Goal: Task Accomplishment & Management: Complete application form

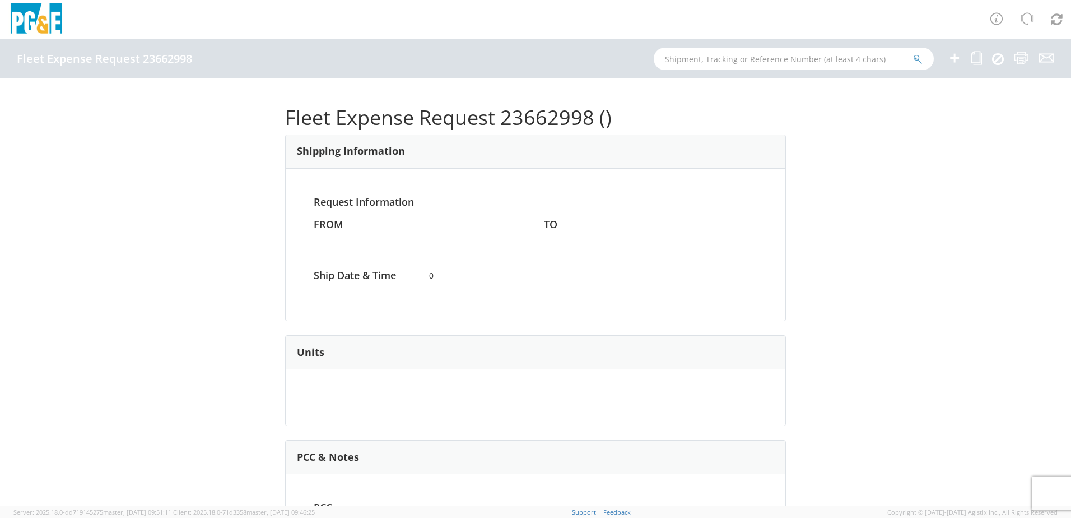
click at [954, 57] on icon at bounding box center [954, 58] width 13 height 14
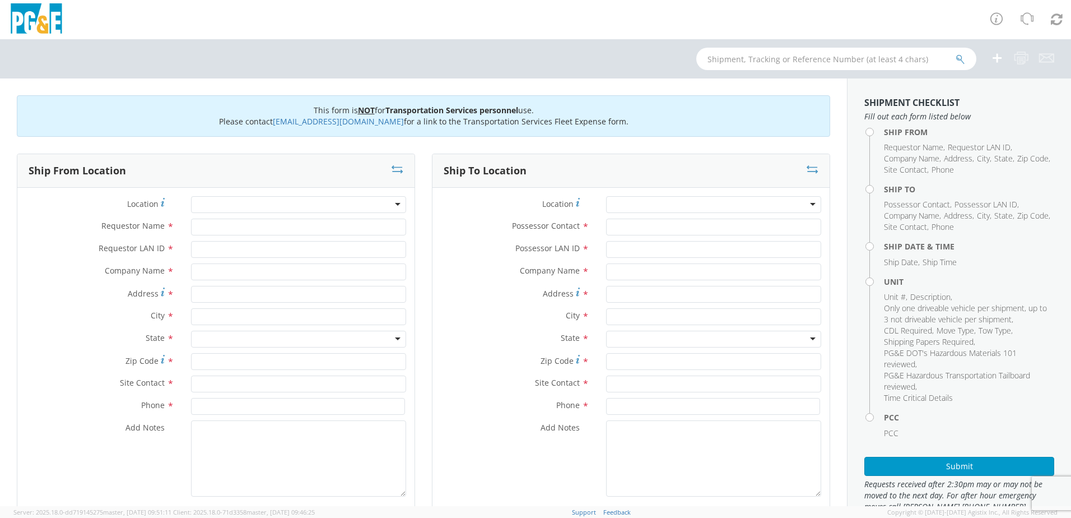
click at [318, 199] on div at bounding box center [298, 204] width 215 height 17
click at [315, 207] on div at bounding box center [298, 204] width 215 height 17
click at [391, 203] on div at bounding box center [298, 204] width 215 height 17
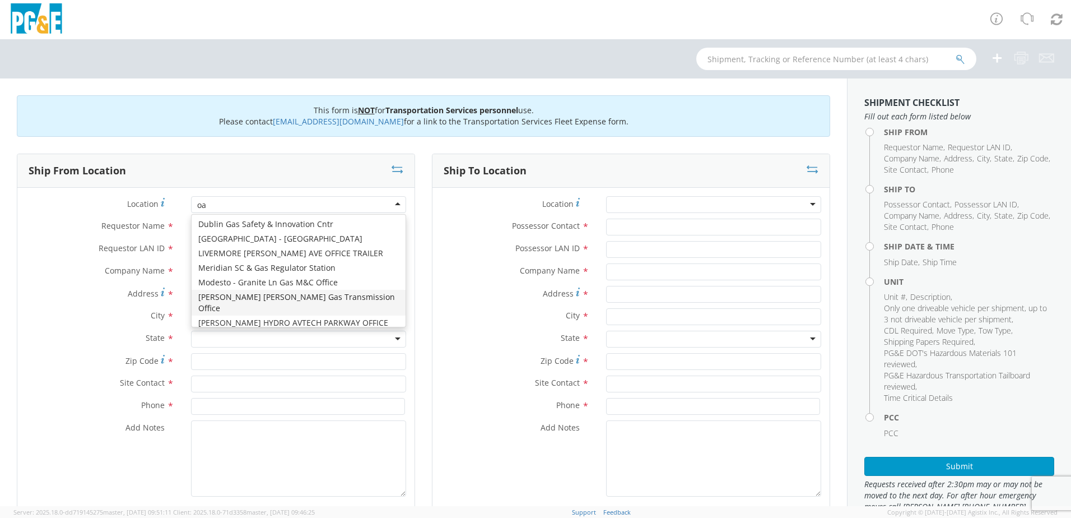
type input "oak"
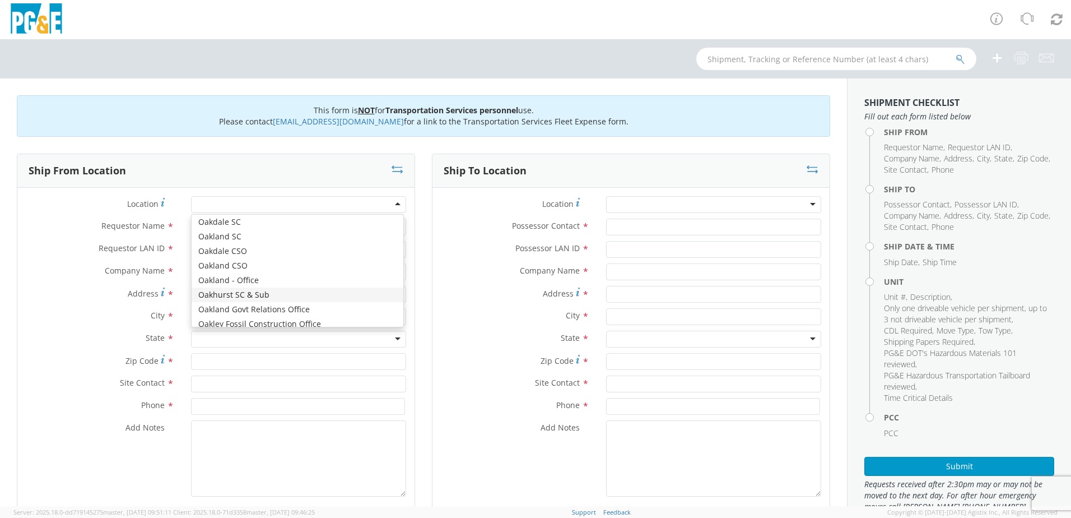
type input "PG&E"
type input "50150 ROAD 426"
type input "OAKHURST"
type input "93644"
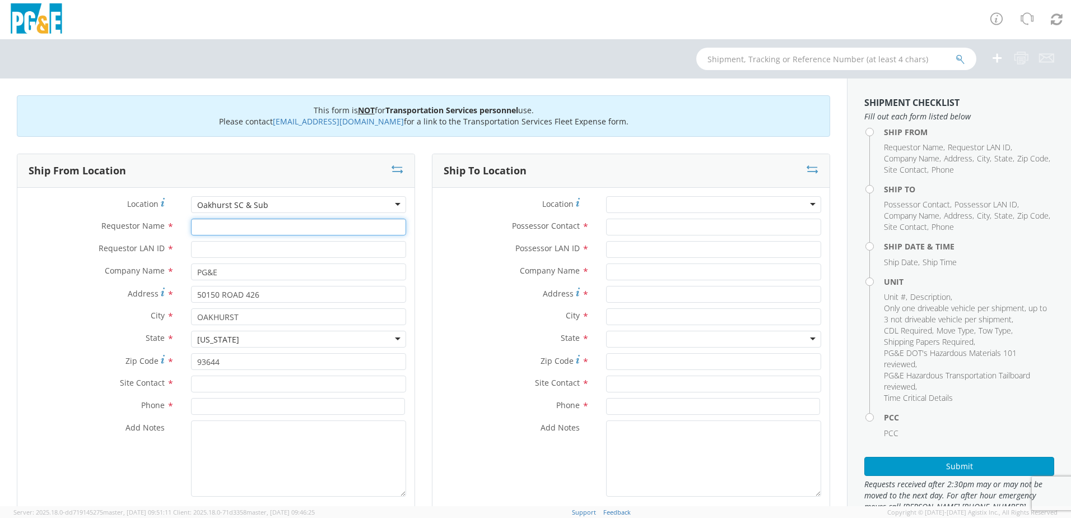
click at [219, 231] on input "Requestor Name *" at bounding box center [298, 227] width 215 height 17
type input "[PERSON_NAME]"
click at [214, 252] on input "Requestor LAN ID *" at bounding box center [298, 249] width 215 height 17
type input "s2ll"
click at [212, 380] on input "text" at bounding box center [298, 383] width 215 height 17
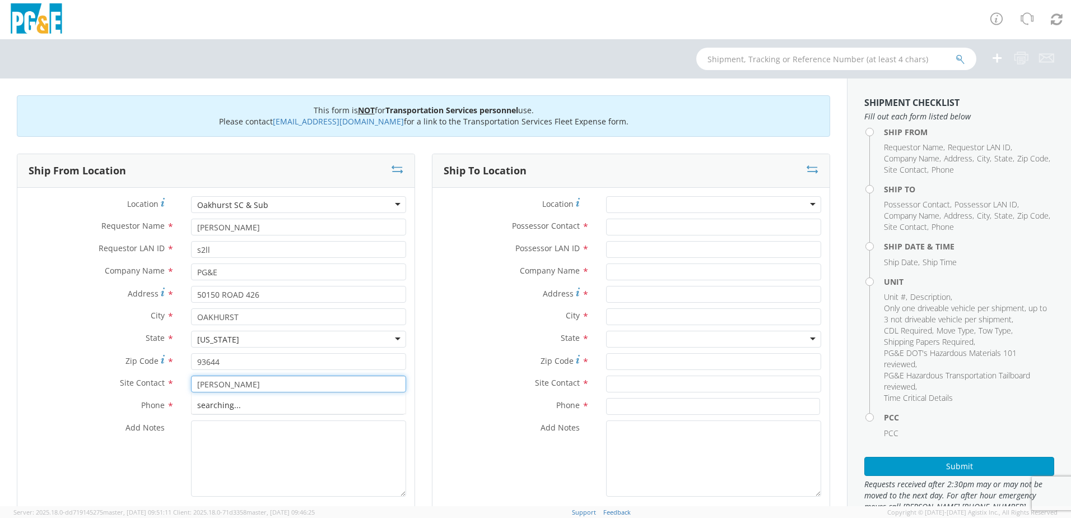
click at [192, 400] on div "searching..." at bounding box center [299, 405] width 214 height 17
type input "[PERSON_NAME]"
click at [197, 407] on input at bounding box center [298, 406] width 214 height 17
type input "5592748331"
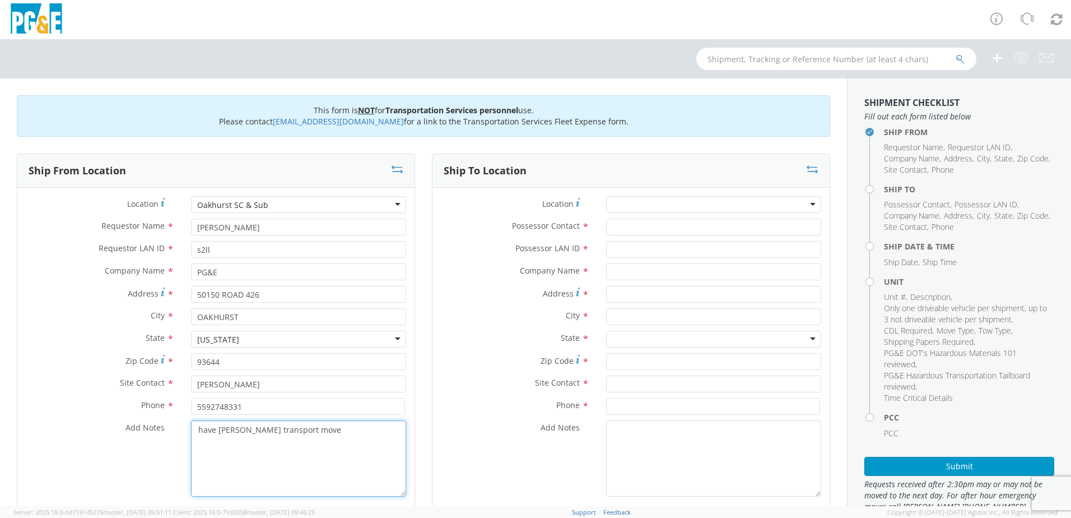
drag, startPoint x: 298, startPoint y: 430, endPoint x: 163, endPoint y: 428, distance: 135.1
click at [163, 428] on div "Add Notes * have [PERSON_NAME] transport move" at bounding box center [215, 458] width 397 height 76
type textarea "have [PERSON_NAME] transport move"
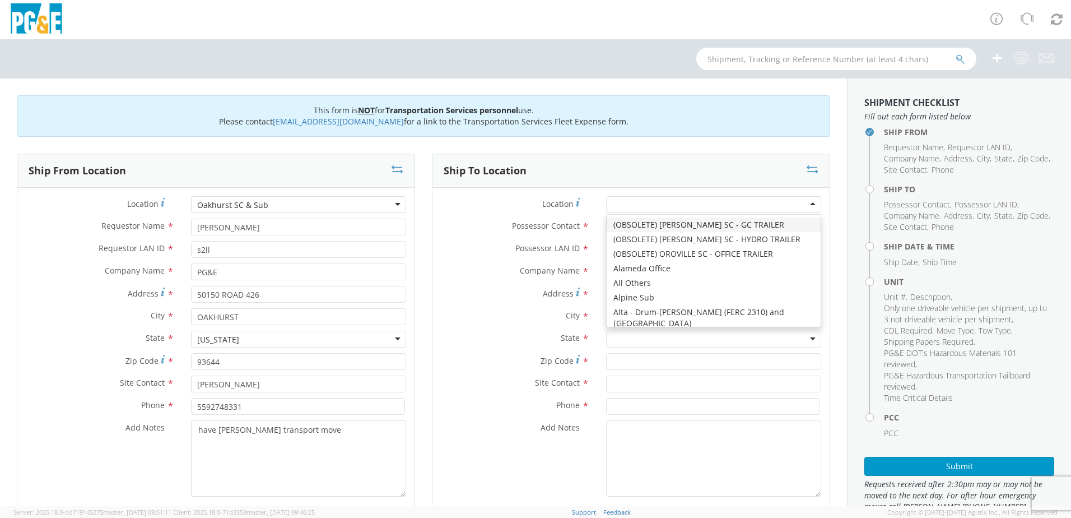
click at [616, 208] on div at bounding box center [713, 204] width 215 height 17
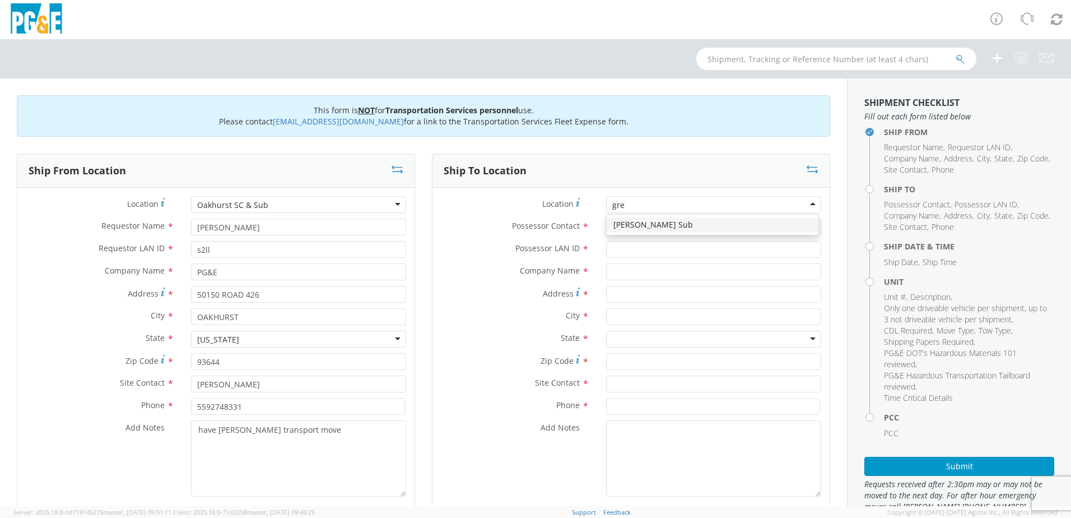
type input "[PERSON_NAME]"
click at [629, 233] on div "[PERSON_NAME] Sub" at bounding box center [712, 225] width 211 height 20
type input "PG&E"
type input "[STREET_ADDRESS]"
type input "Madera"
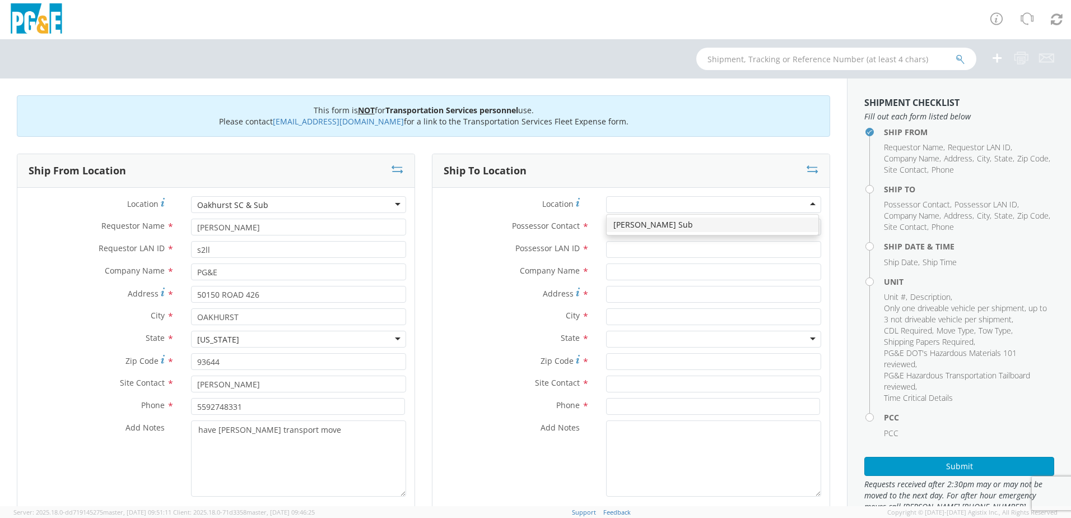
type input "93636"
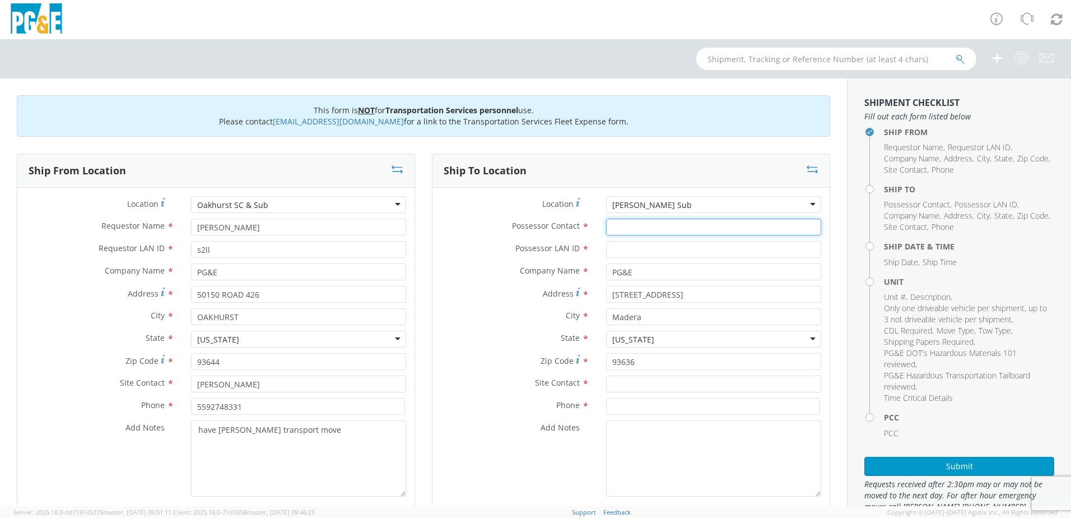
click at [632, 229] on input "Possessor Contact *" at bounding box center [713, 227] width 215 height 17
type input "[PERSON_NAME]"
type input "s2ll"
click at [671, 386] on input "text" at bounding box center [713, 383] width 215 height 17
type input "[PERSON_NAME]"
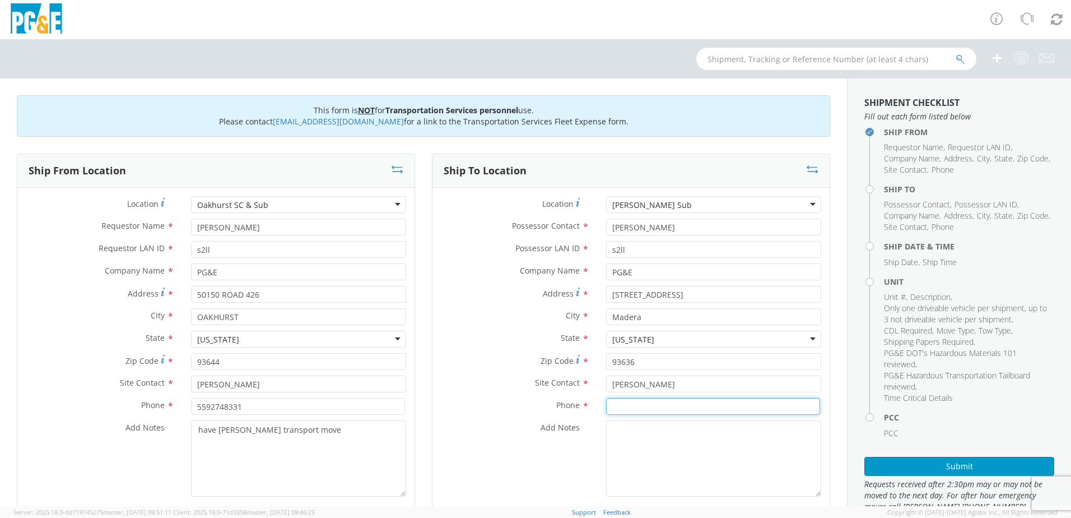
click at [654, 404] on input at bounding box center [713, 406] width 214 height 17
type input "5592748331"
click at [653, 435] on textarea "Add Notes *" at bounding box center [713, 458] width 215 height 76
paste textarea "have [PERSON_NAME] transport move"
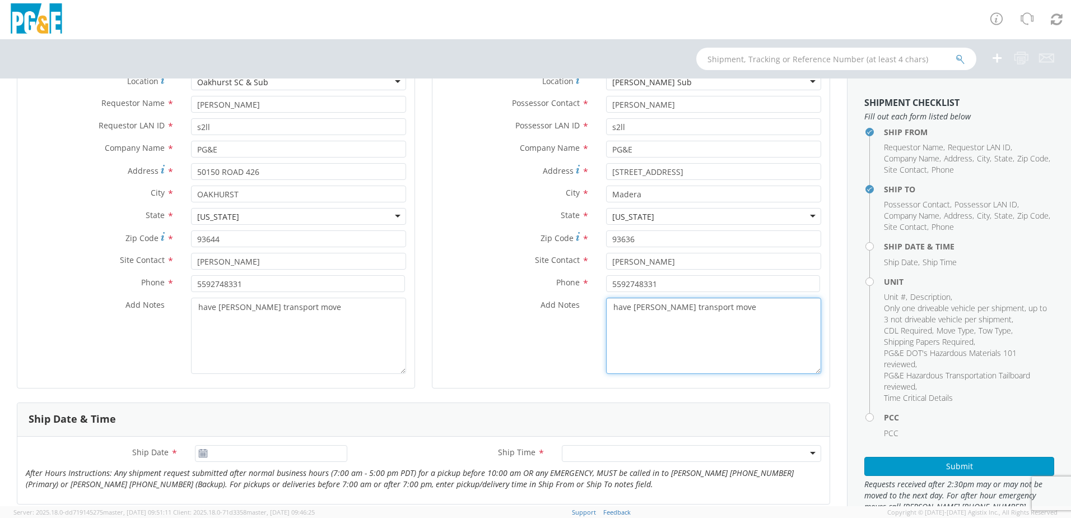
scroll to position [224, 0]
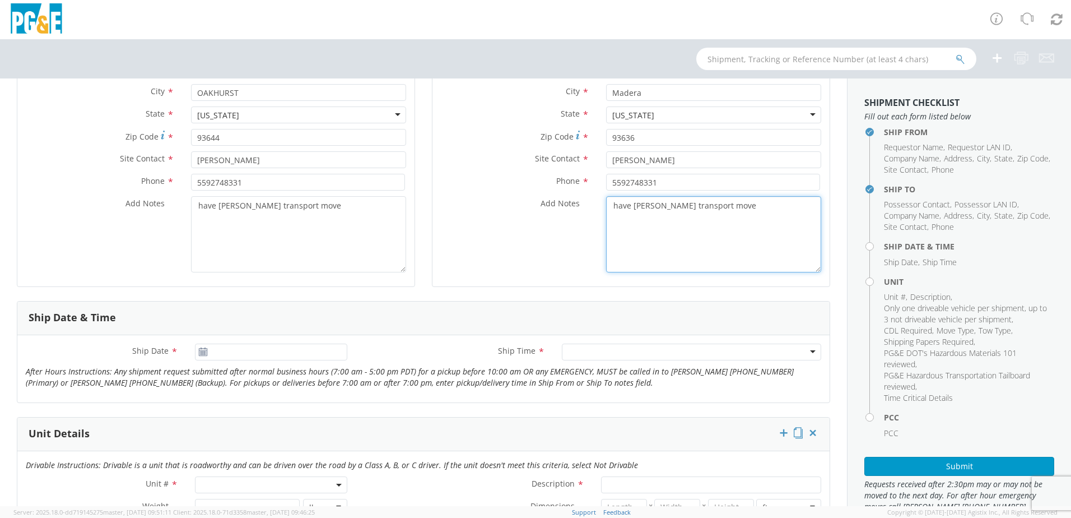
type textarea "have [PERSON_NAME] transport move"
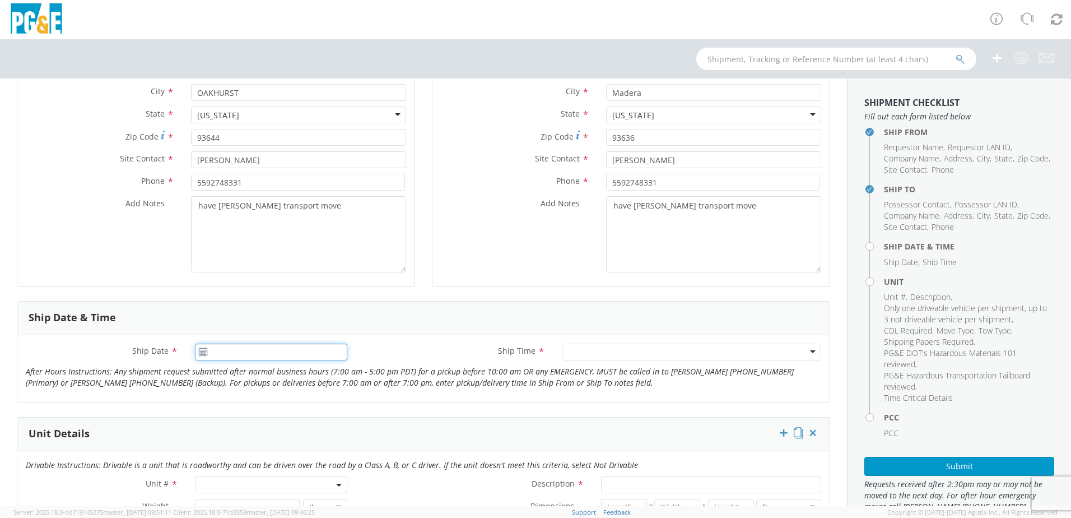
type input "[DATE]"
click at [221, 354] on input "[DATE]" at bounding box center [271, 352] width 152 height 17
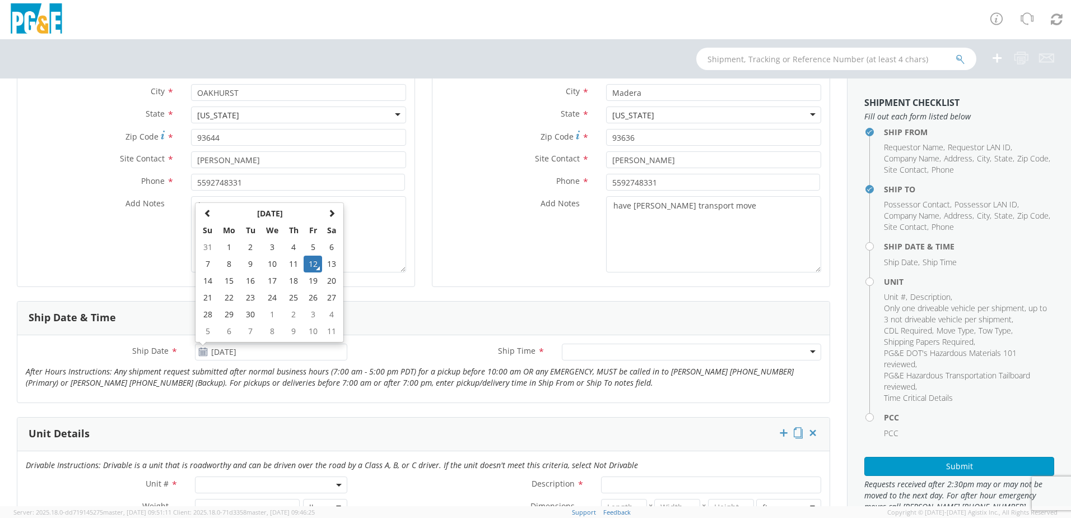
click at [661, 354] on div at bounding box center [691, 352] width 259 height 17
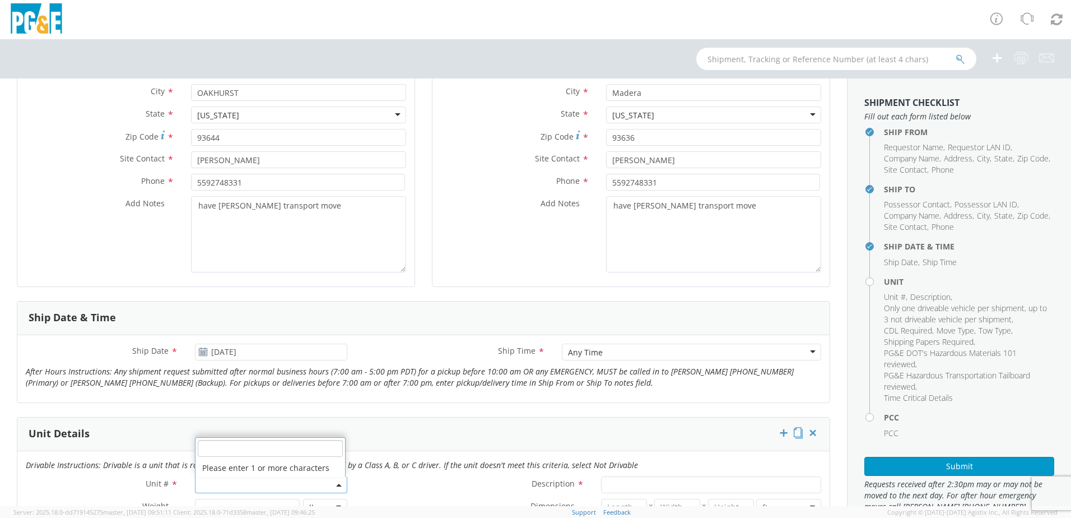
click at [212, 483] on span at bounding box center [271, 484] width 152 height 17
click at [227, 449] on input "search" at bounding box center [270, 448] width 145 height 17
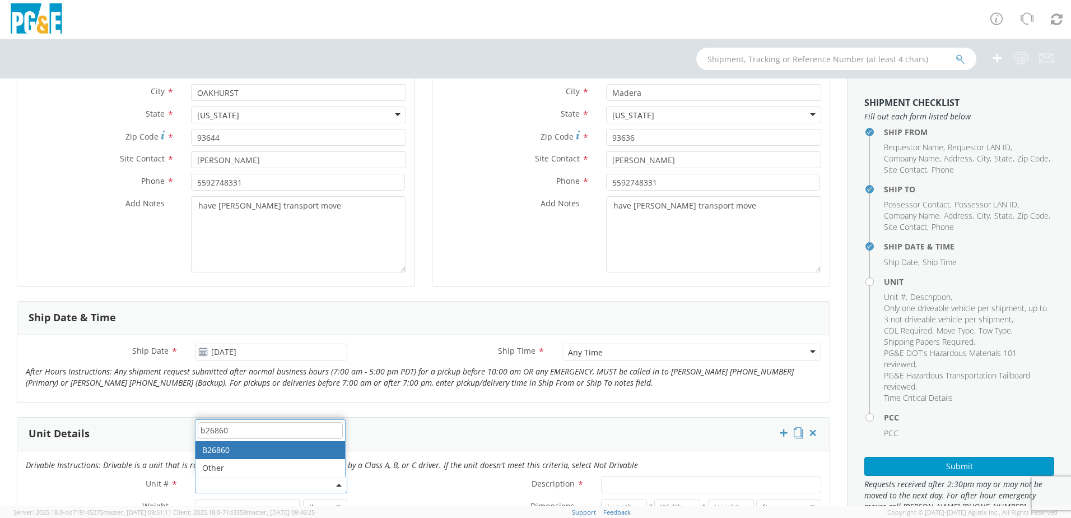
type input "b26860"
type input "TRUCK; MATERIAL HANDLER: 90' & OVER"
type input "60000"
select select "B26860"
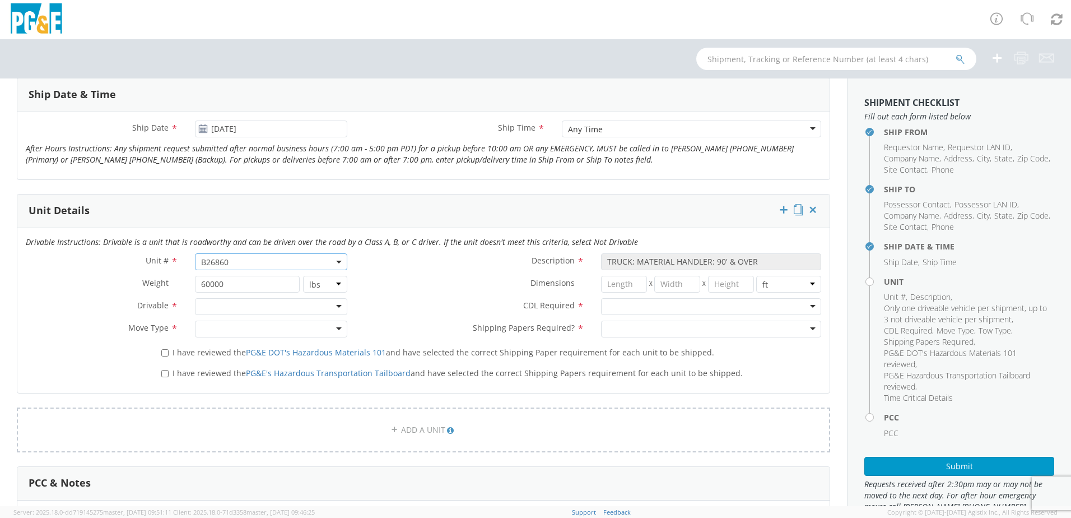
scroll to position [448, 0]
click at [292, 301] on div at bounding box center [271, 305] width 152 height 17
click at [249, 326] on div at bounding box center [271, 327] width 152 height 17
click at [167, 352] on input "I have reviewed the PG&E DOT's Hazardous Materials 101 and have selected the co…" at bounding box center [164, 351] width 7 height 7
checkbox input "true"
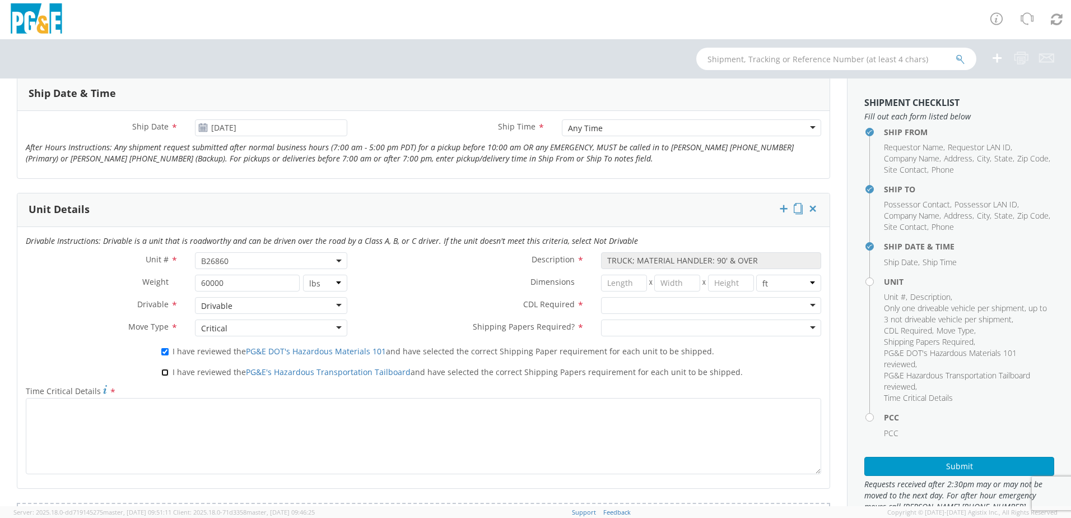
click at [166, 371] on input "I have reviewed the PG&E's Hazardous Transportation Tailboard and have selected…" at bounding box center [164, 372] width 7 height 7
checkbox input "true"
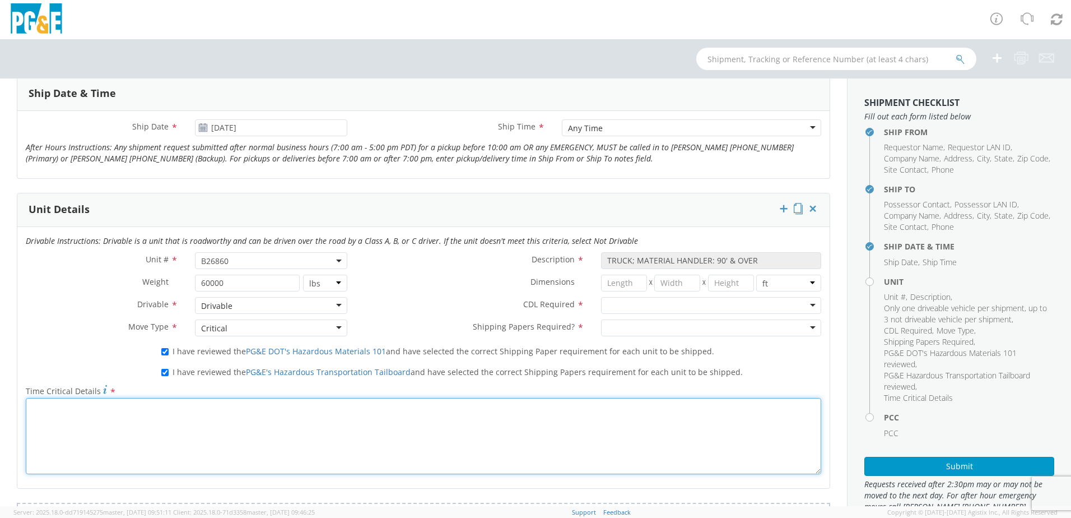
paste textarea "have [PERSON_NAME] transport move"
type textarea "have [PERSON_NAME] transport move"
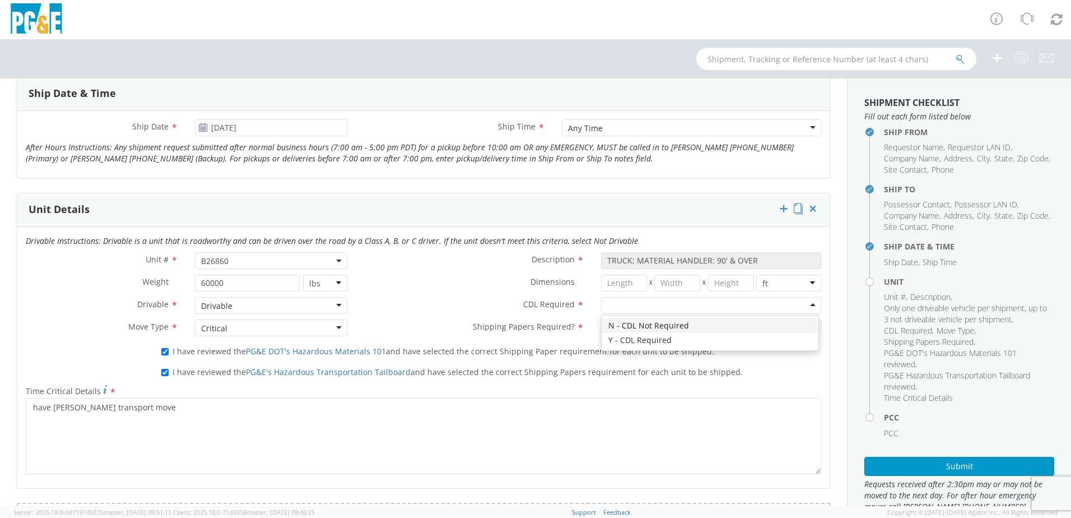
click at [627, 306] on div at bounding box center [711, 305] width 220 height 17
click at [613, 329] on div at bounding box center [711, 327] width 220 height 17
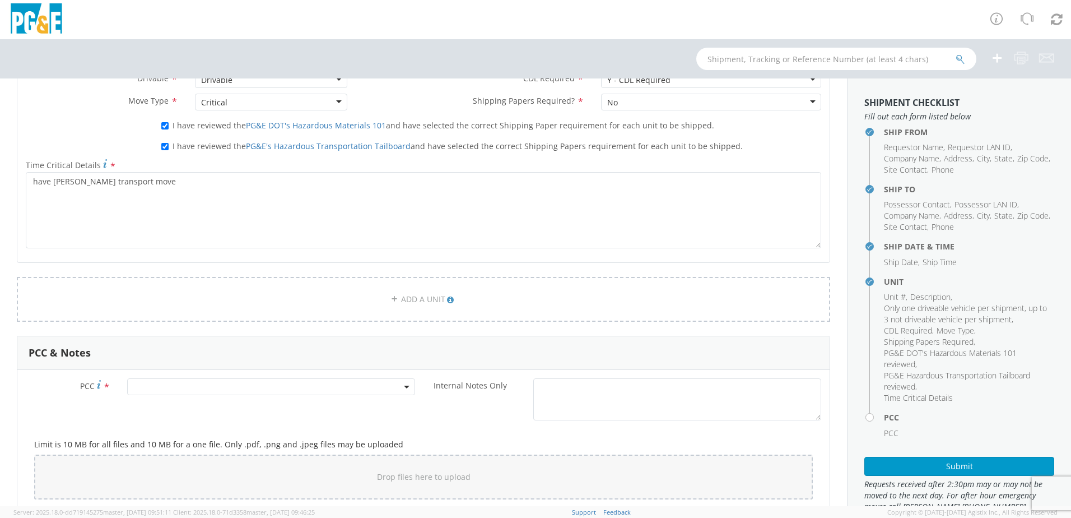
scroll to position [728, 0]
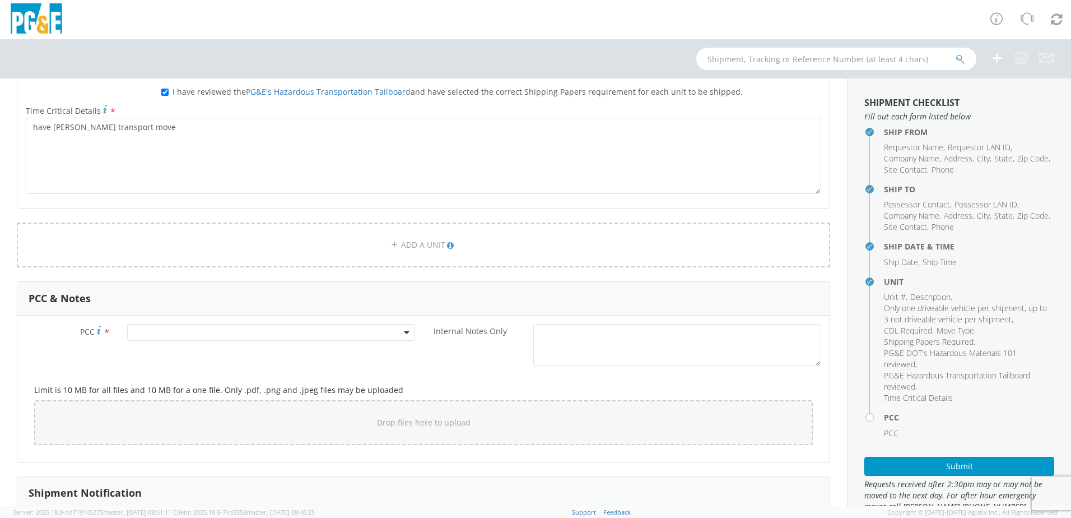
click at [179, 327] on span at bounding box center [271, 332] width 288 height 17
click at [180, 352] on input "number" at bounding box center [269, 350] width 279 height 17
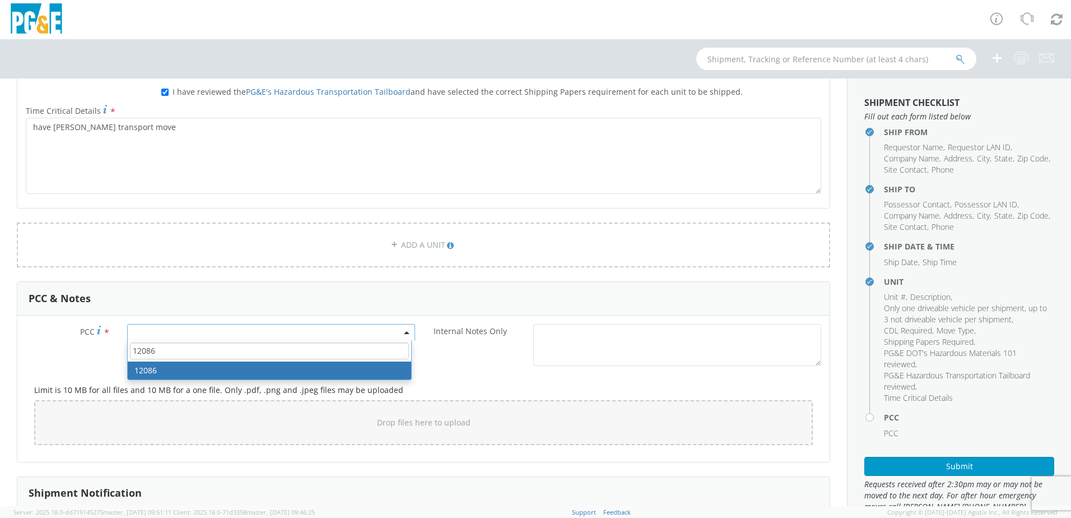
type input "12086"
select select "12086"
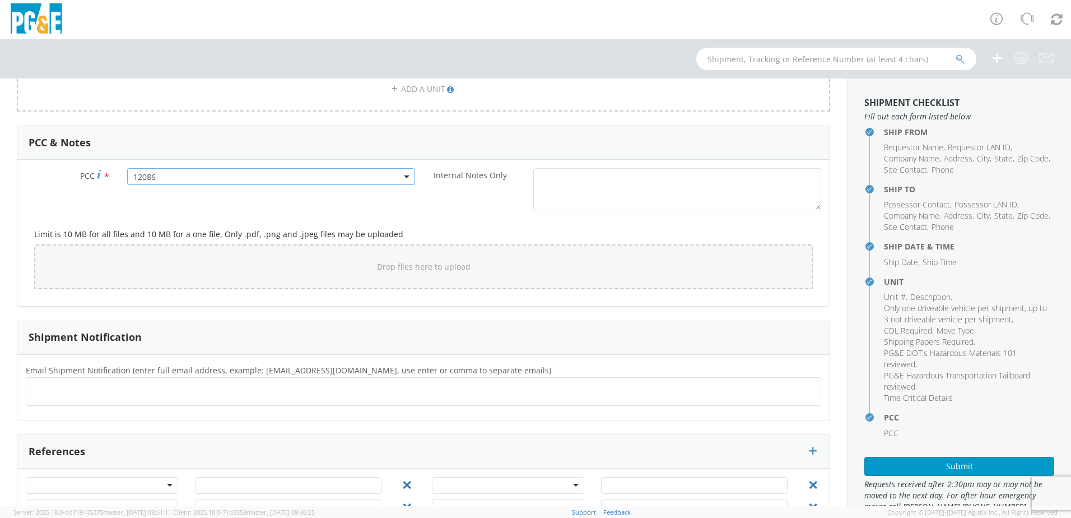
scroll to position [897, 0]
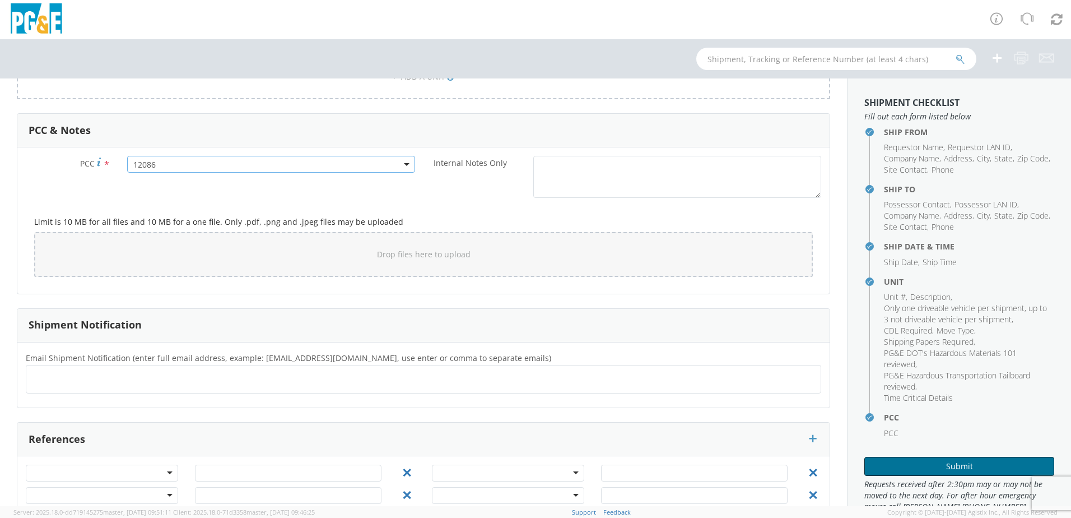
click at [900, 459] on button "Submit" at bounding box center [960, 466] width 190 height 19
